Goal: Use online tool/utility: Utilize a website feature to perform a specific function

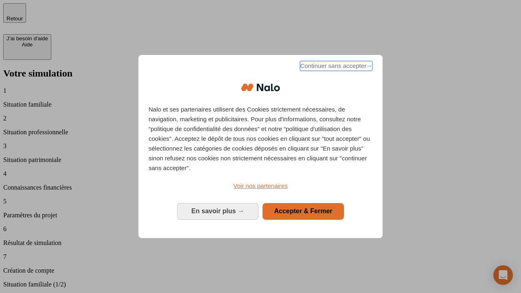
click at [336, 67] on span "Continuer sans accepter →" at bounding box center [336, 66] width 73 height 10
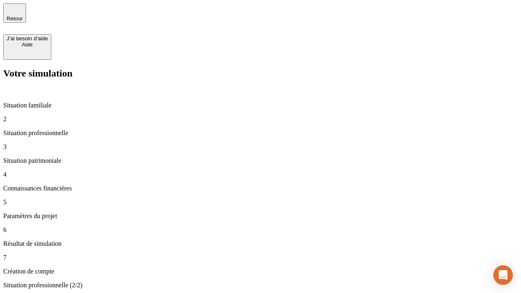
type input "30 000"
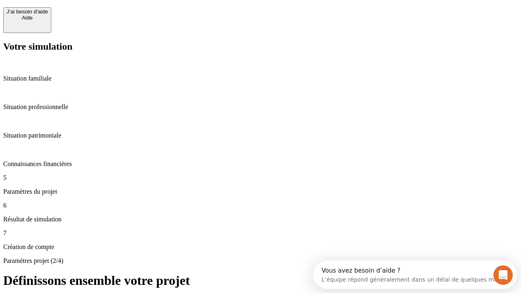
scroll to position [15, 0]
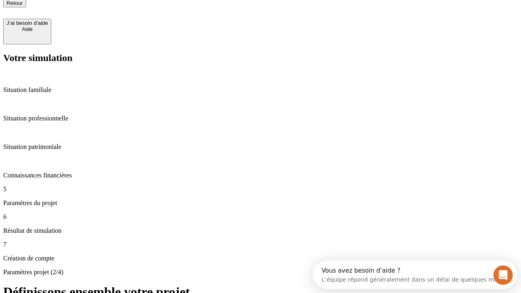
type input "25"
type input "64"
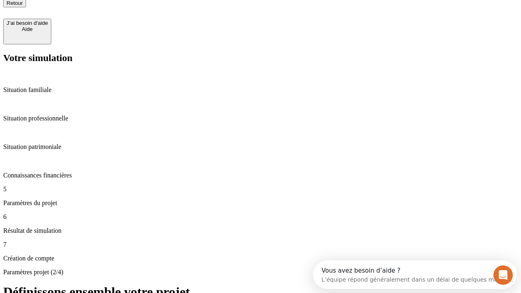
type input "1 000"
type input "640"
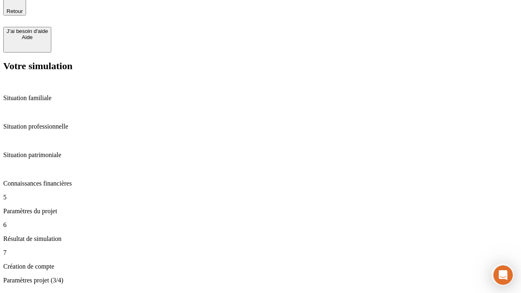
scroll to position [15, 0]
